Goal: Information Seeking & Learning: Learn about a topic

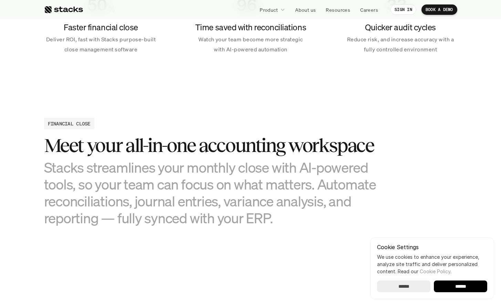
scroll to position [816, 0]
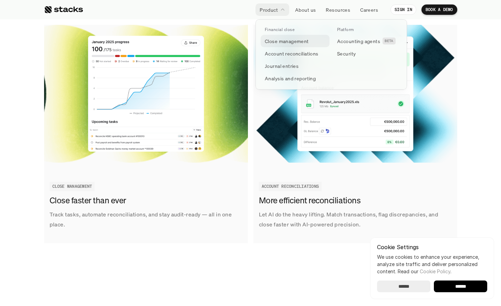
click at [281, 40] on p "Close management" at bounding box center [287, 41] width 44 height 7
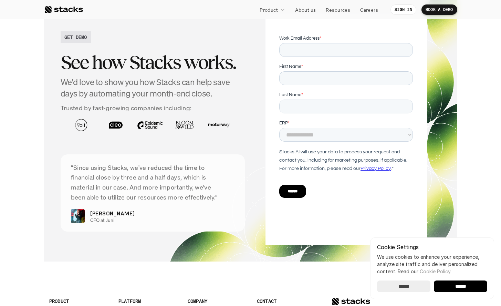
scroll to position [1494, 0]
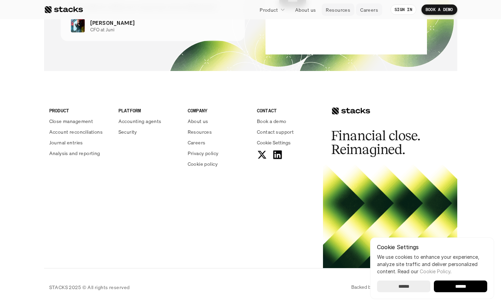
click at [335, 10] on p "Resources" at bounding box center [338, 9] width 24 height 7
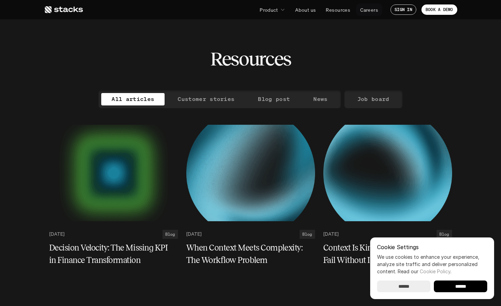
click at [376, 7] on p "Careers" at bounding box center [369, 9] width 18 height 7
click at [60, 7] on use at bounding box center [64, 9] width 38 height 7
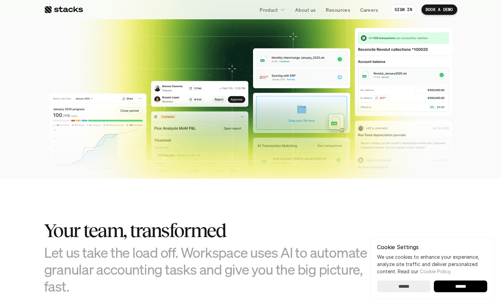
scroll to position [483, 0]
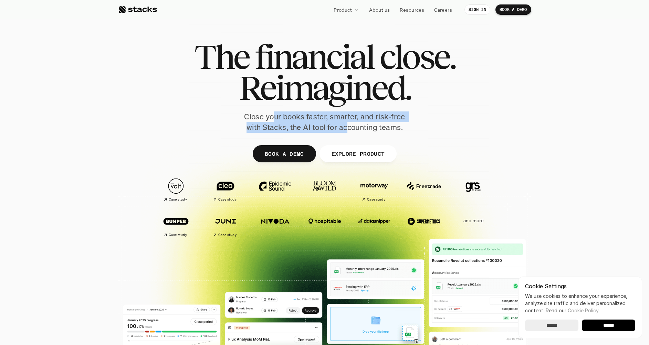
drag, startPoint x: 275, startPoint y: 114, endPoint x: 348, endPoint y: 129, distance: 74.7
click at [348, 129] on p "Close your books faster, smarter, and risk-free with Stacks, the AI tool for ac…" at bounding box center [325, 122] width 172 height 21
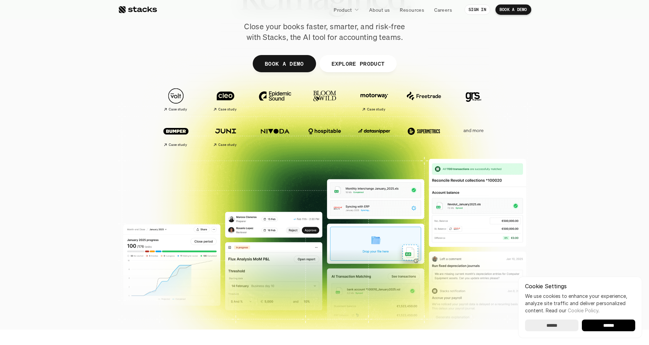
scroll to position [99, 0]
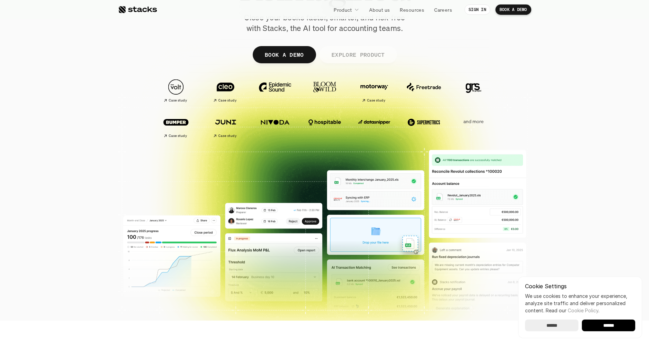
click at [351, 51] on p "EXPLORE PRODUCT" at bounding box center [357, 55] width 53 height 10
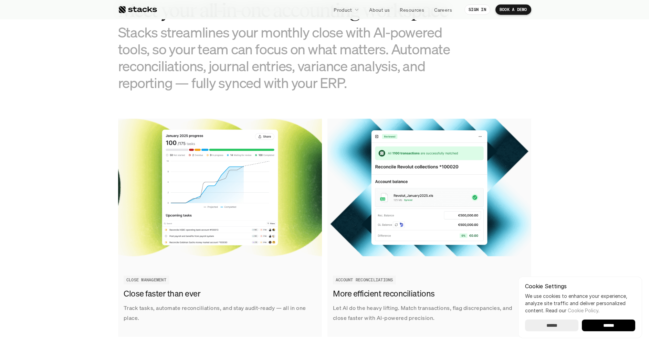
scroll to position [917, 0]
